Goal: Task Accomplishment & Management: Complete application form

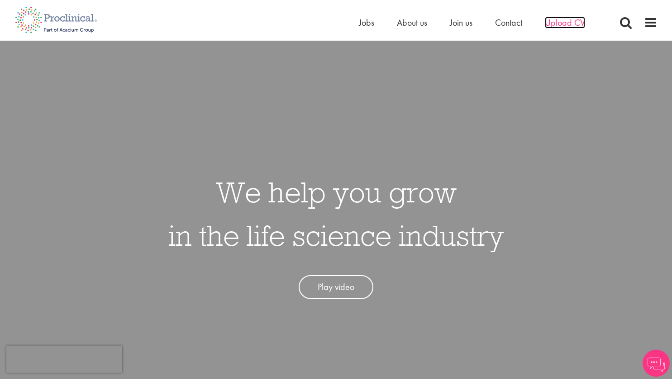
click at [567, 23] on span "Upload CV" at bounding box center [564, 23] width 40 height 12
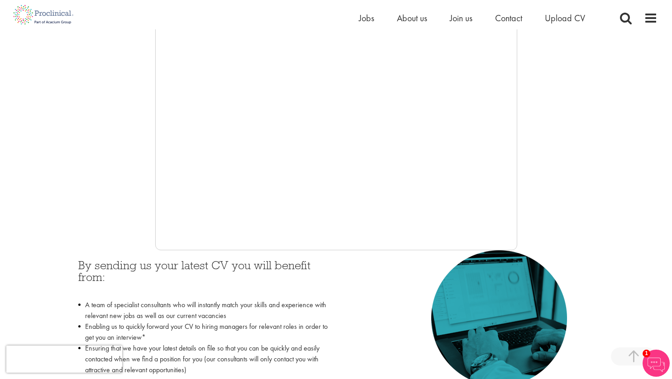
scroll to position [139, 0]
